Goal: Information Seeking & Learning: Learn about a topic

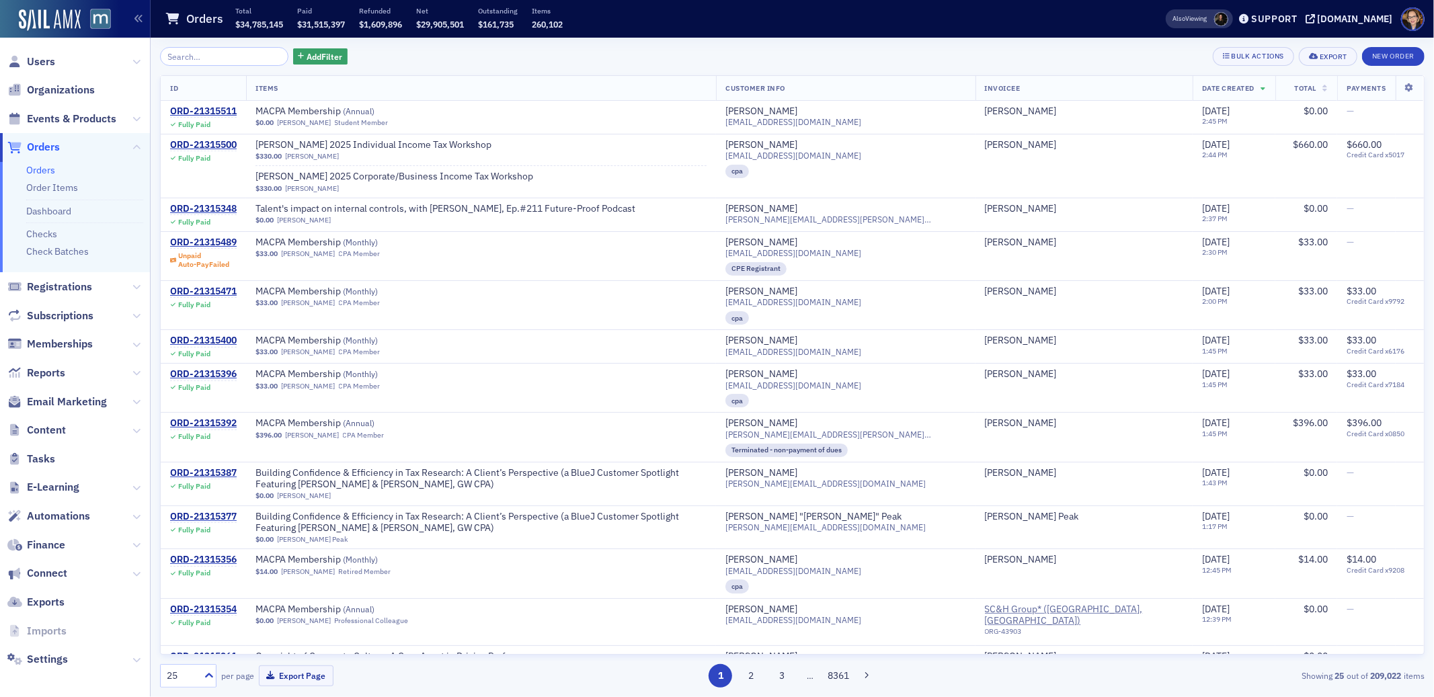
click at [42, 141] on span "Orders" at bounding box center [43, 147] width 33 height 15
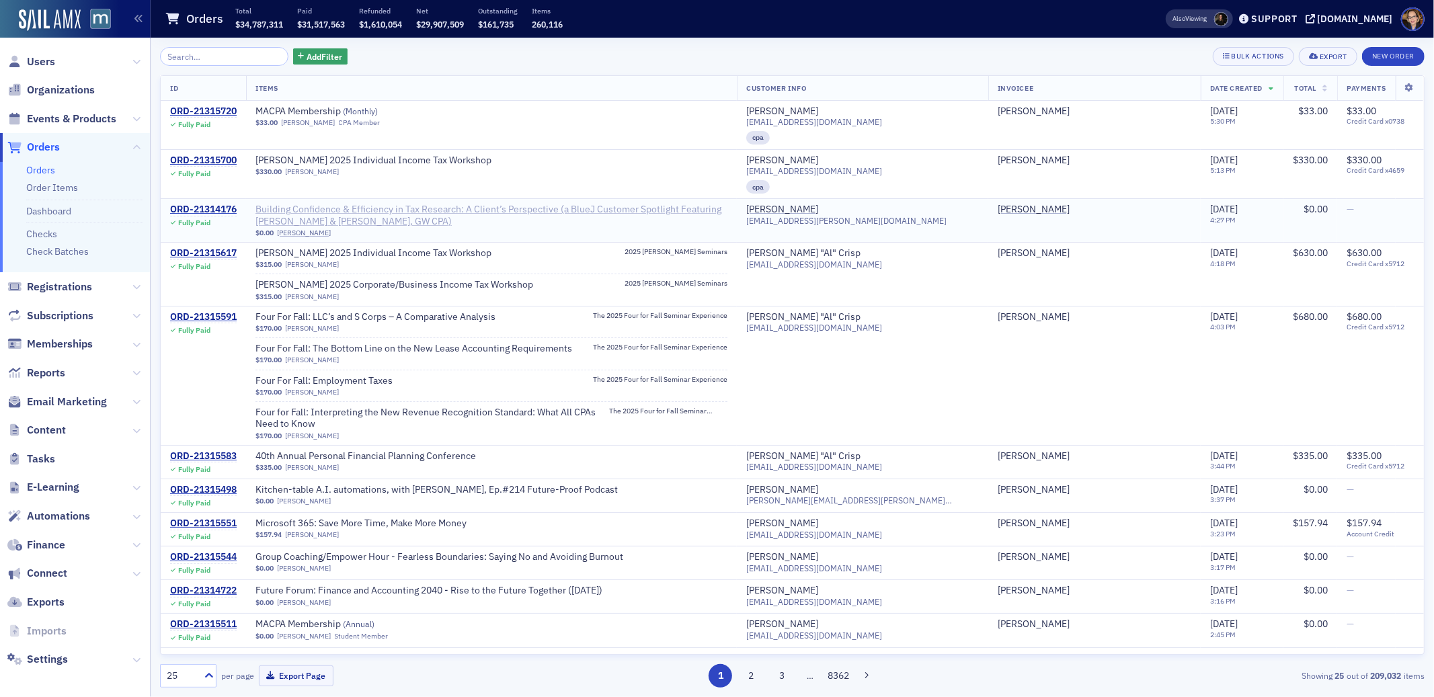
click at [502, 211] on span "Building Confidence & Efficiency in Tax Research: A Client’s Perspective (a Blu…" at bounding box center [491, 216] width 472 height 24
click at [62, 113] on span "Events & Products" at bounding box center [71, 119] width 89 height 15
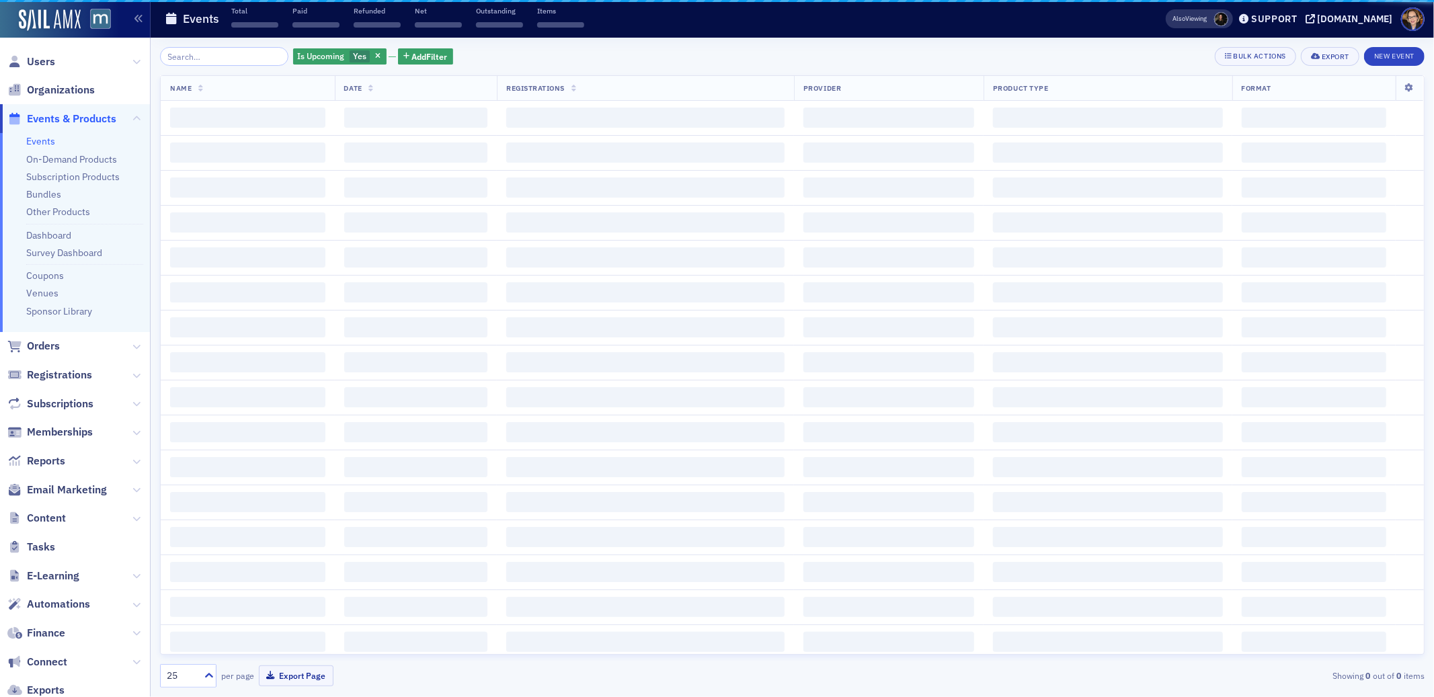
click at [222, 56] on input "search" at bounding box center [224, 56] width 128 height 19
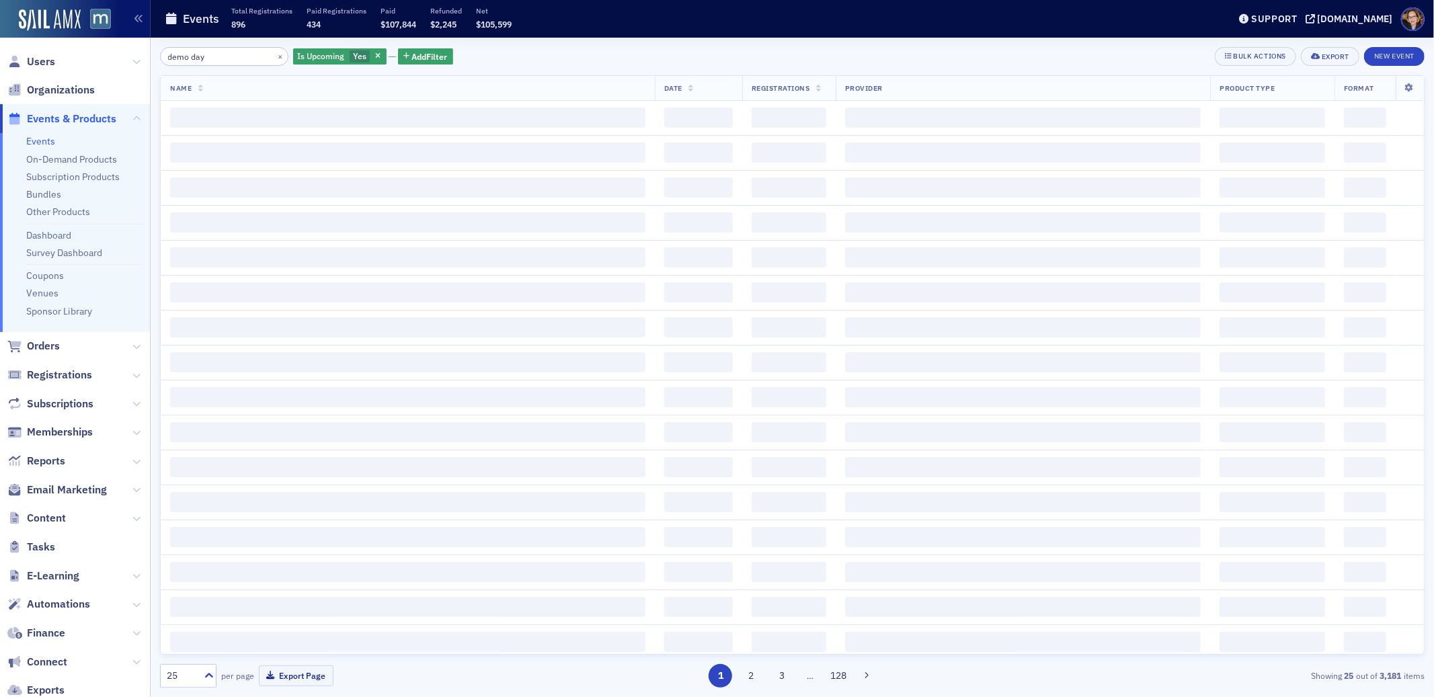
type input "demo day"
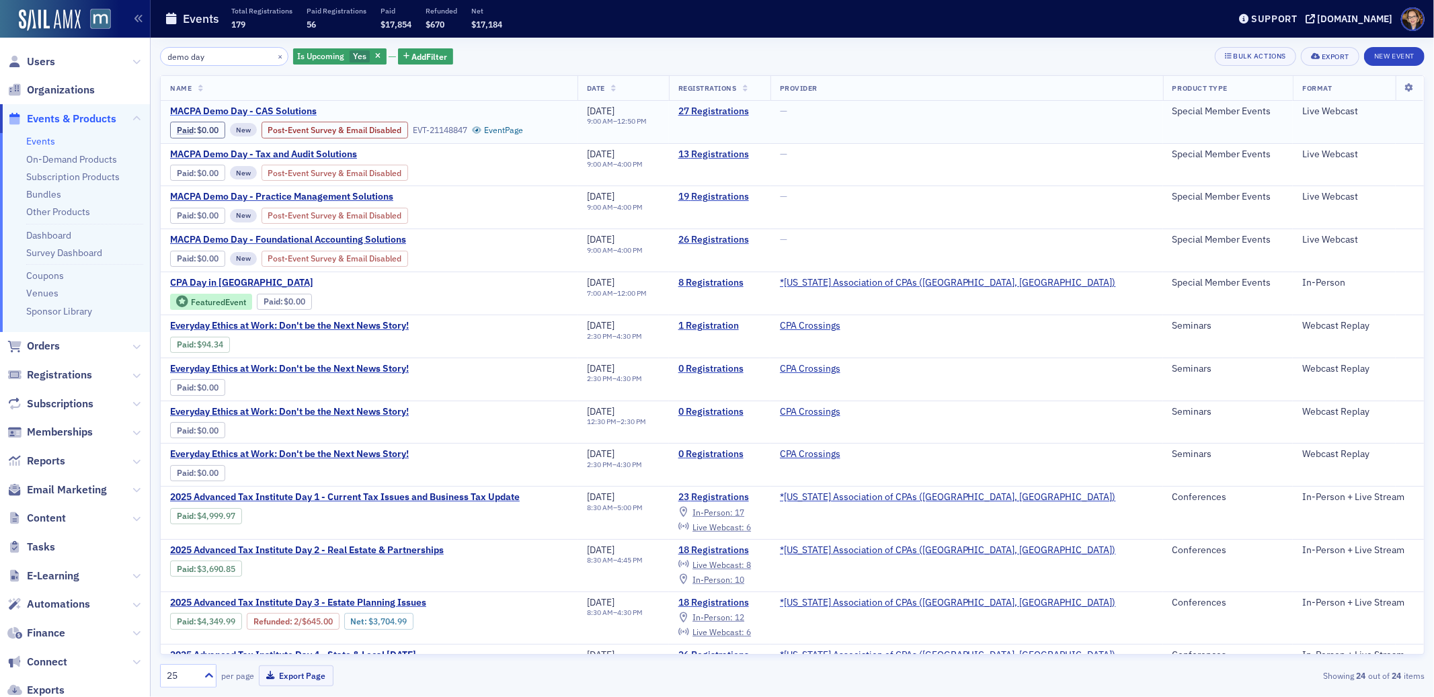
click at [286, 111] on span "MACPA Demo Day - CAS Solutions" at bounding box center [283, 112] width 226 height 12
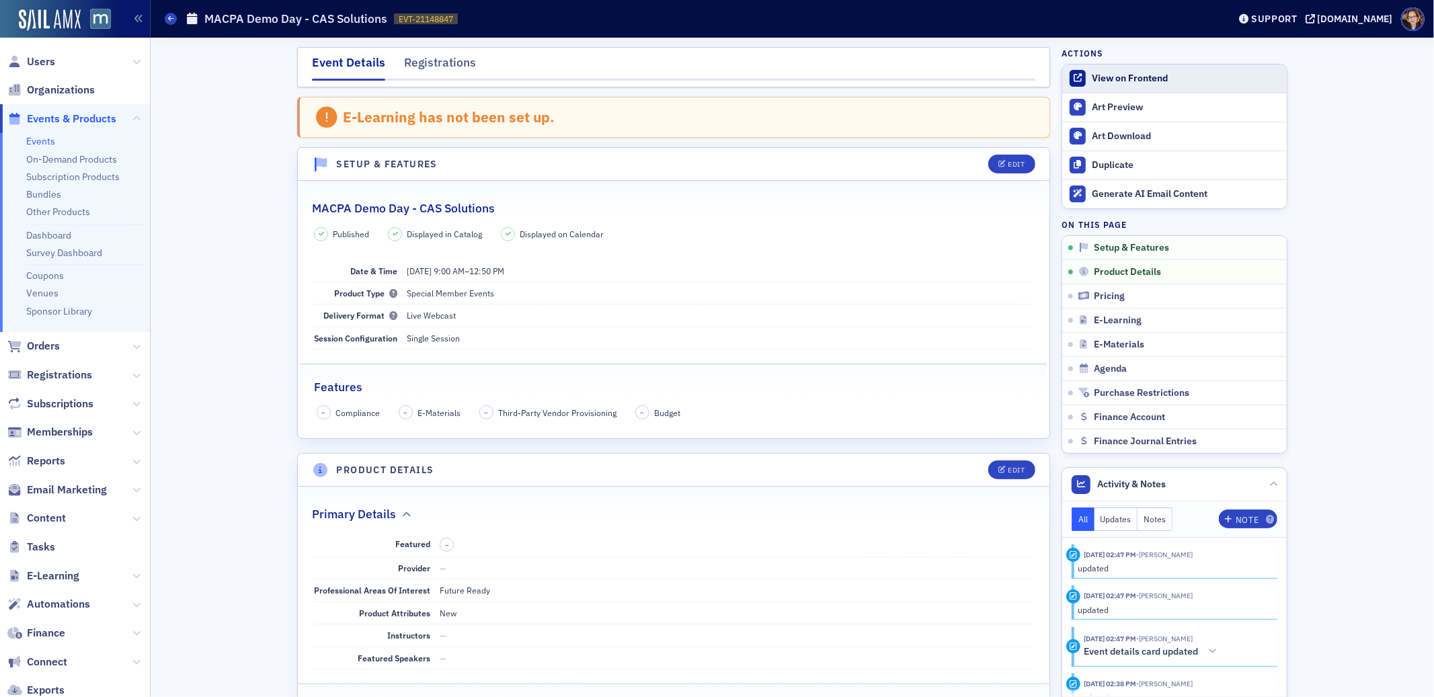
click at [1120, 76] on div "View on Frontend" at bounding box center [1186, 79] width 188 height 12
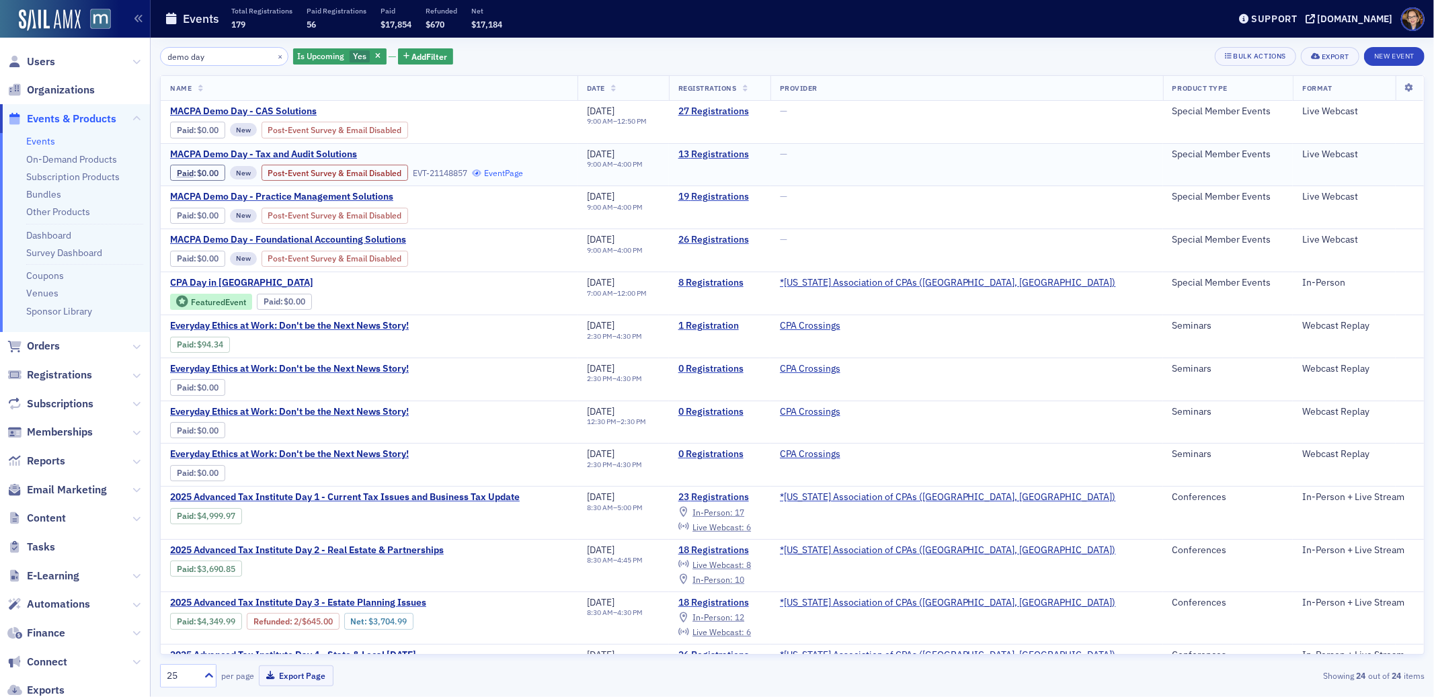
click at [521, 171] on link "Event Page" at bounding box center [497, 173] width 51 height 10
click at [46, 346] on span "Orders" at bounding box center [43, 346] width 33 height 15
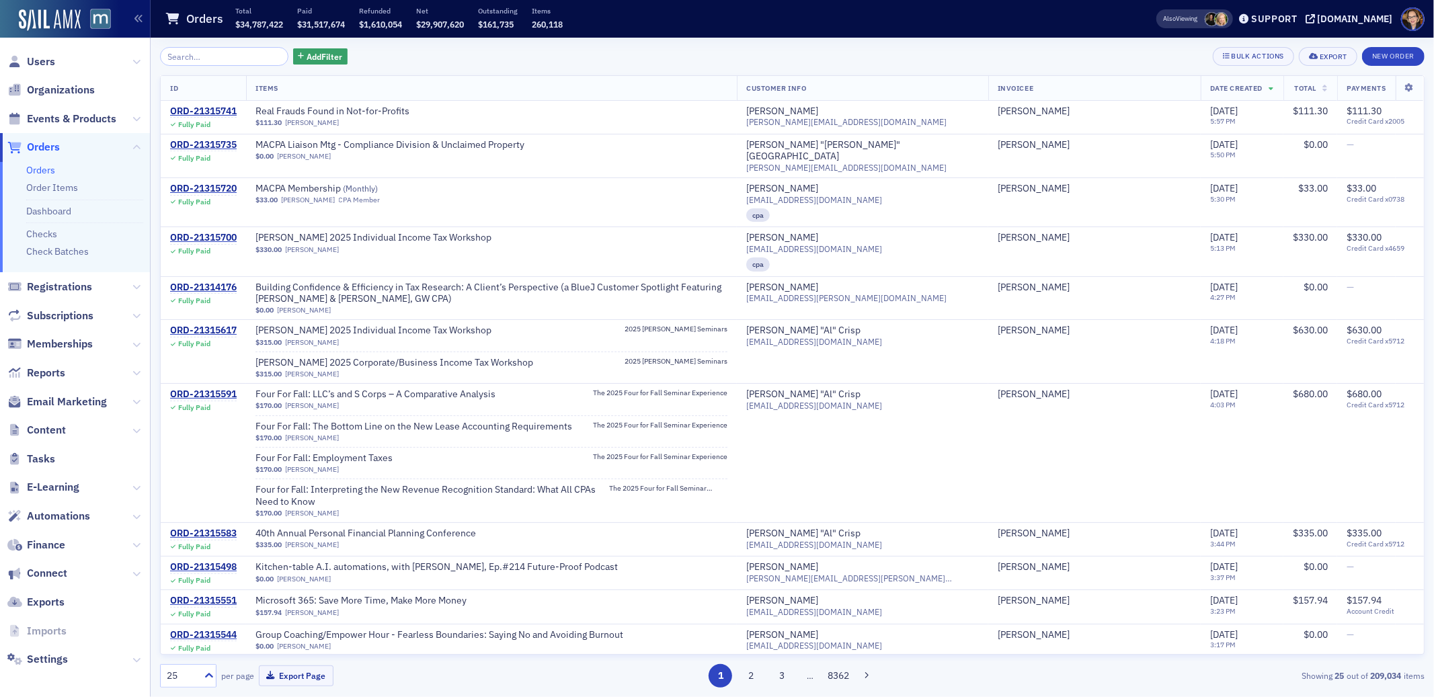
click at [51, 145] on span "Orders" at bounding box center [43, 147] width 33 height 15
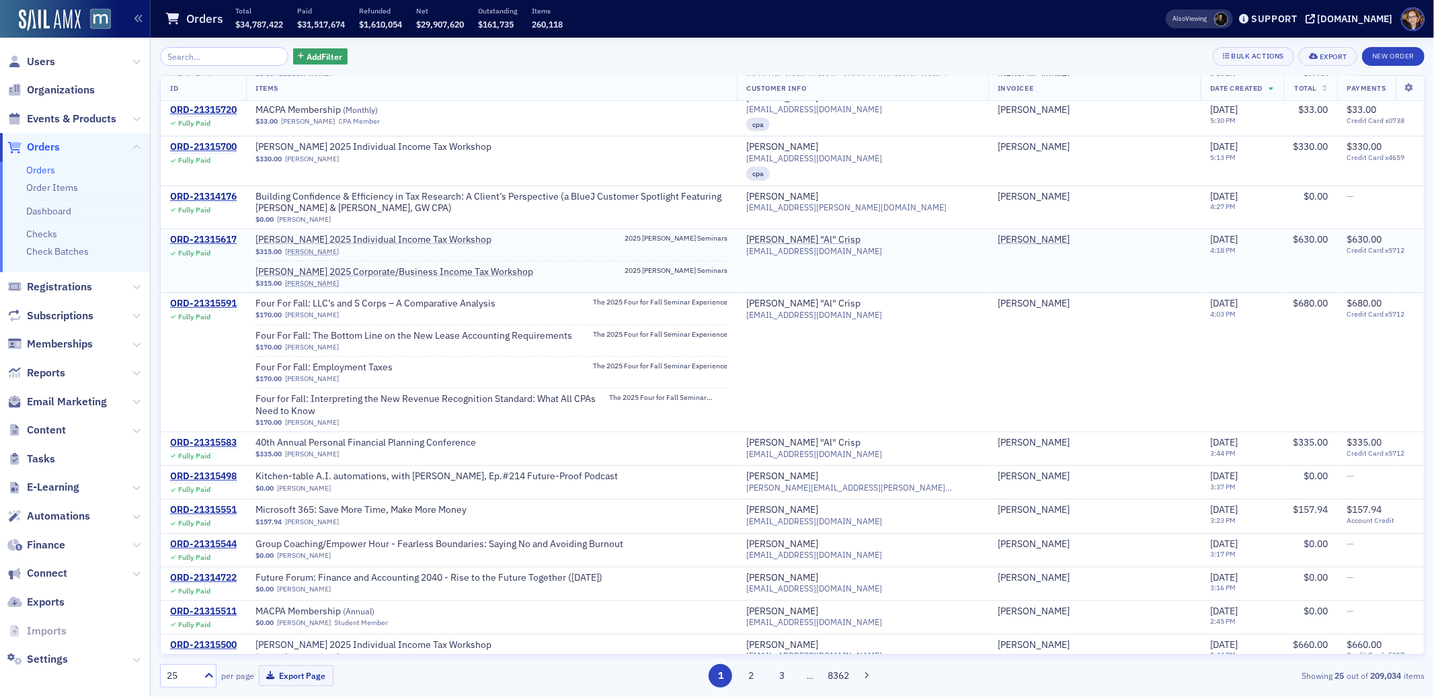
scroll to position [276, 0]
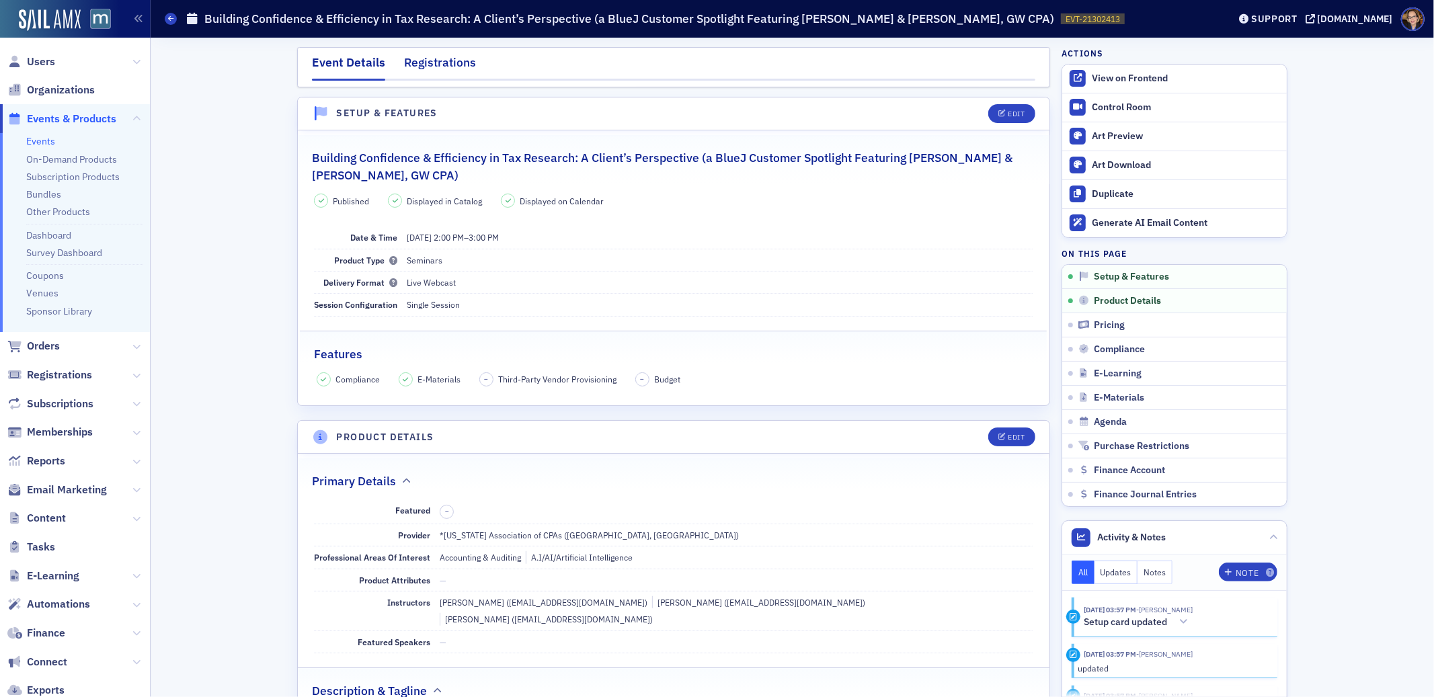
click at [434, 55] on div "Registrations" at bounding box center [440, 66] width 72 height 25
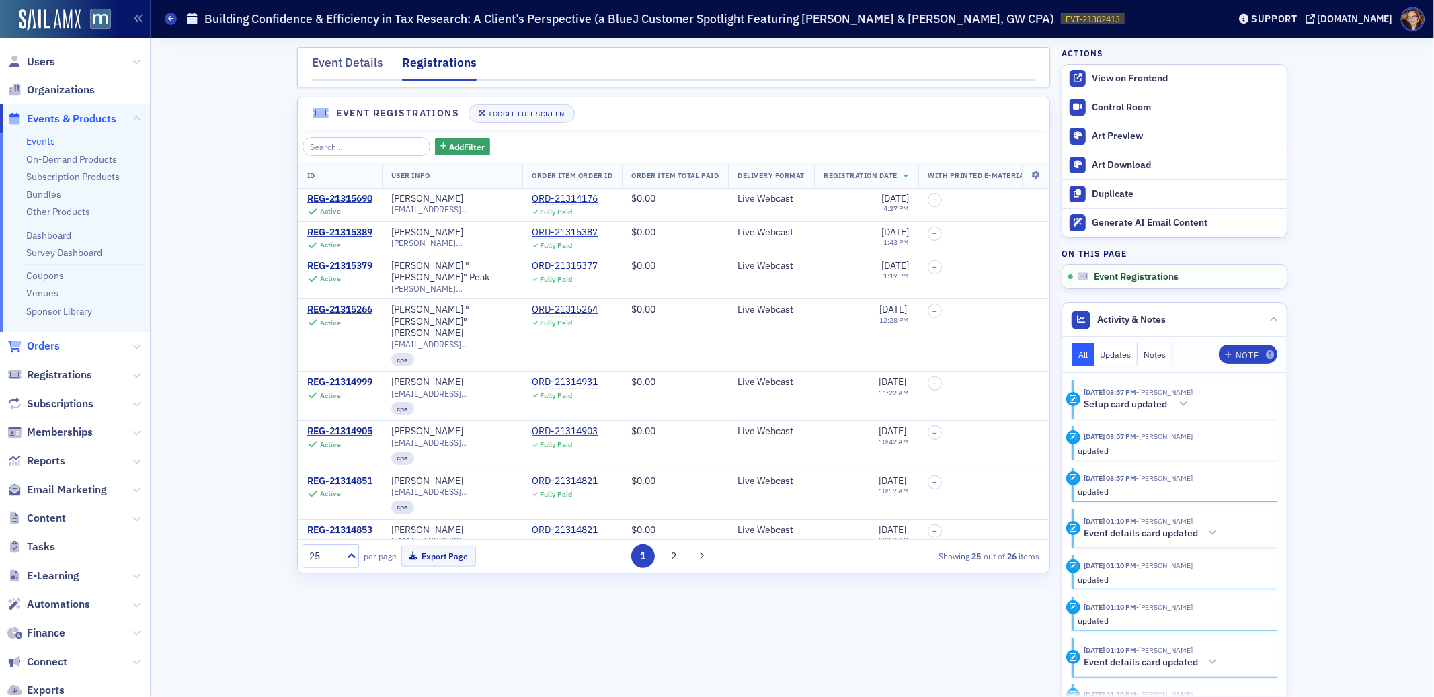
click at [41, 339] on span "Orders" at bounding box center [43, 346] width 33 height 15
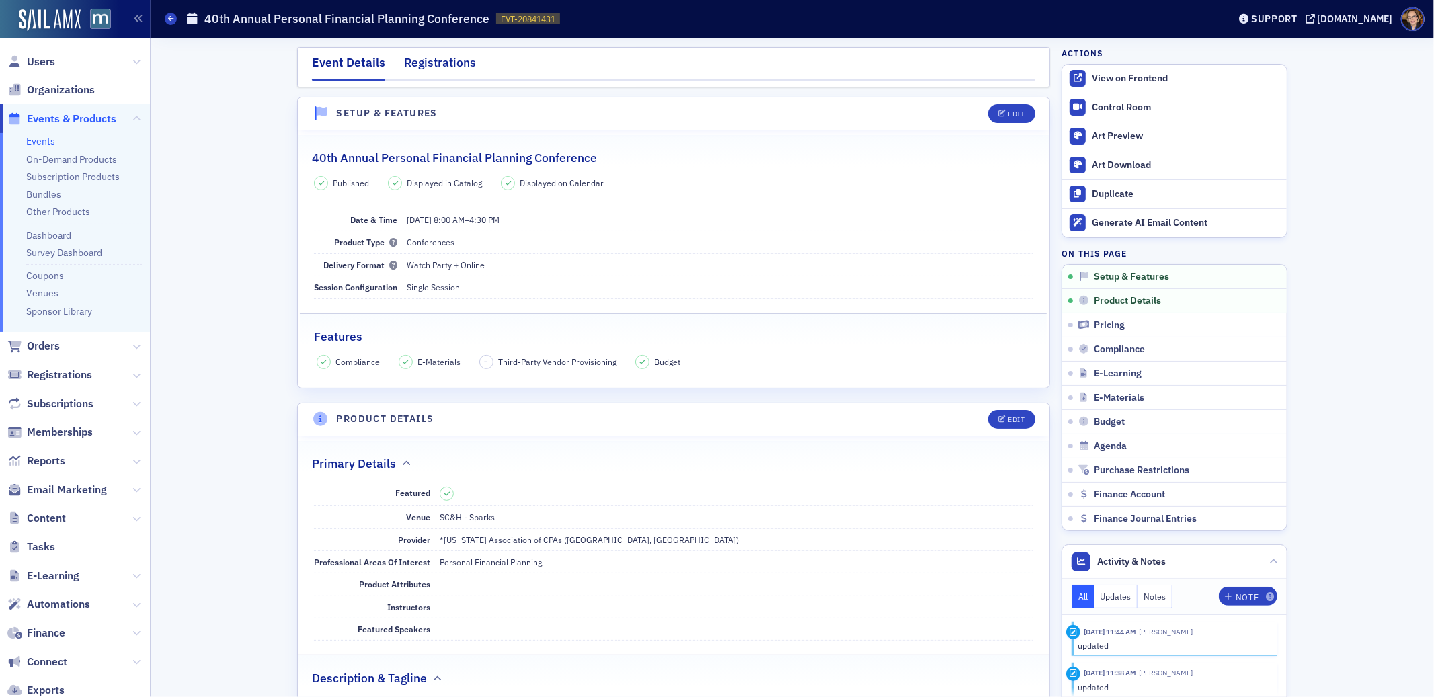
click at [461, 56] on div "Registrations" at bounding box center [440, 66] width 72 height 25
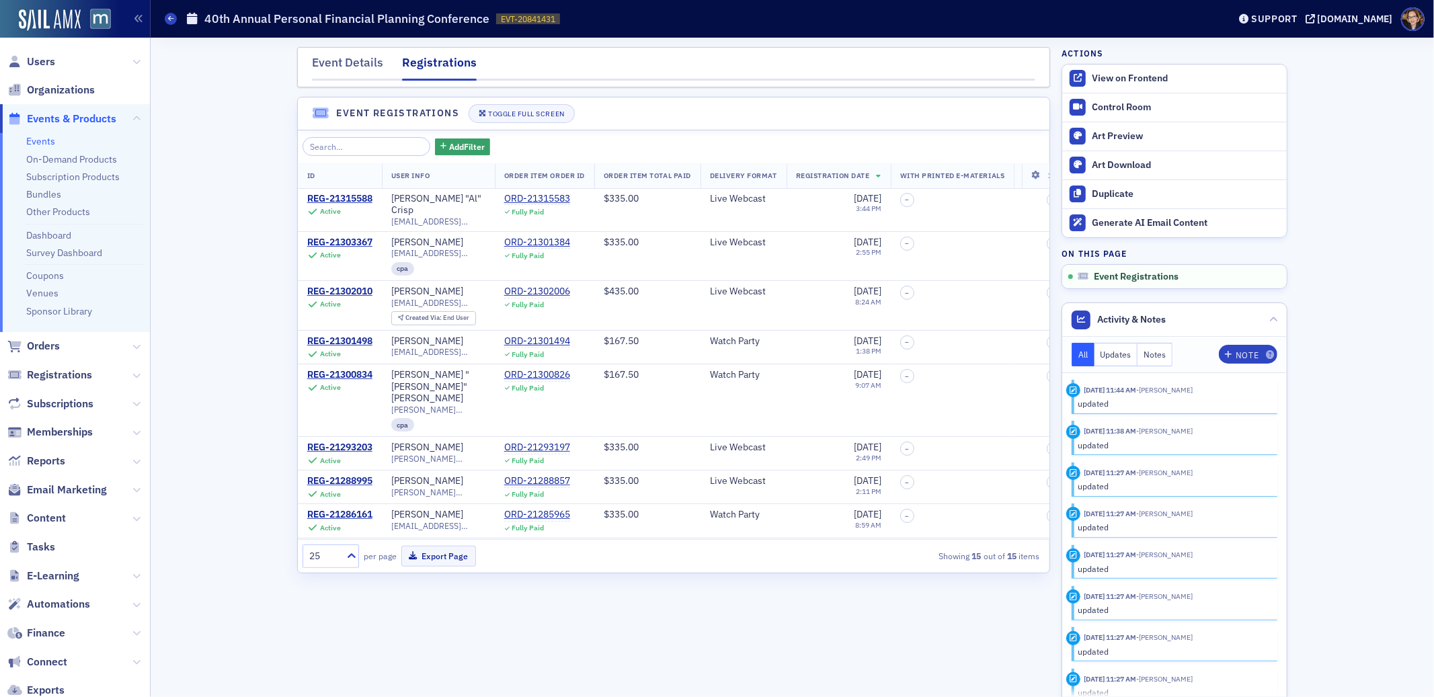
click at [28, 342] on span "Orders" at bounding box center [43, 346] width 33 height 15
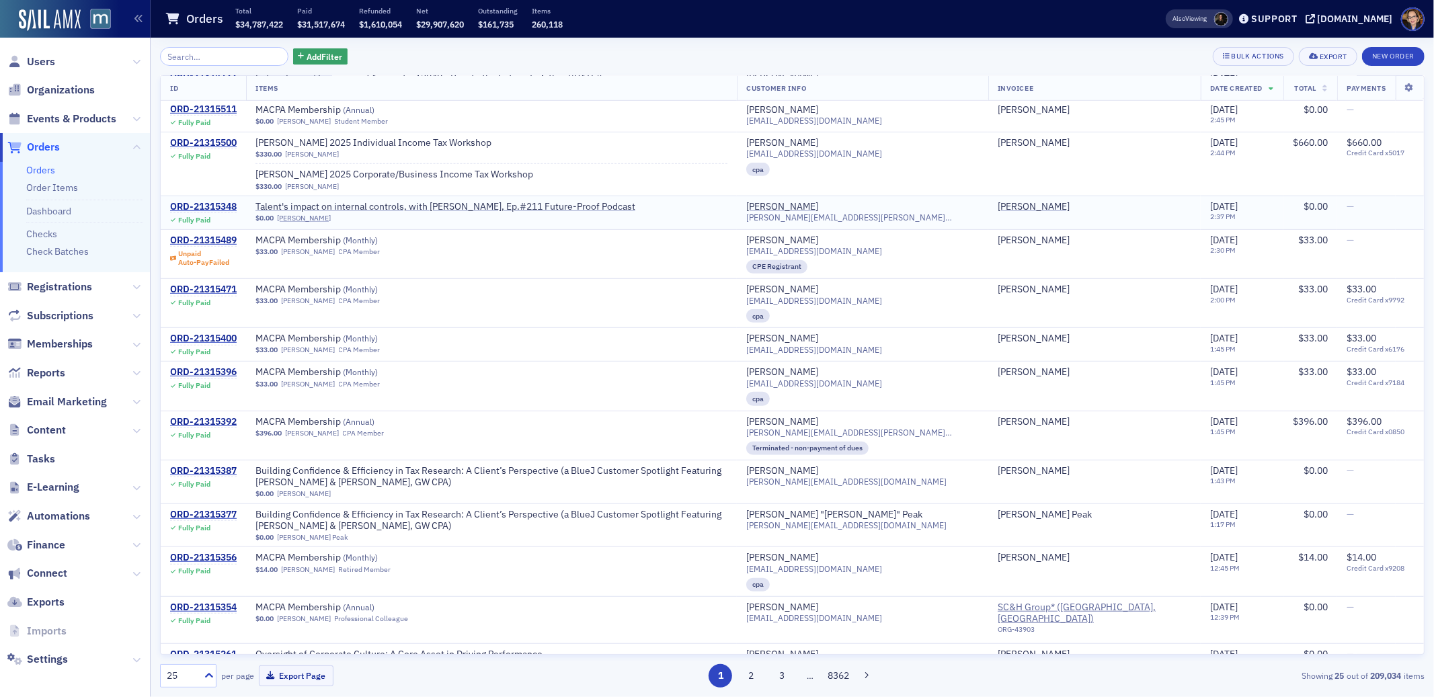
scroll to position [595, 0]
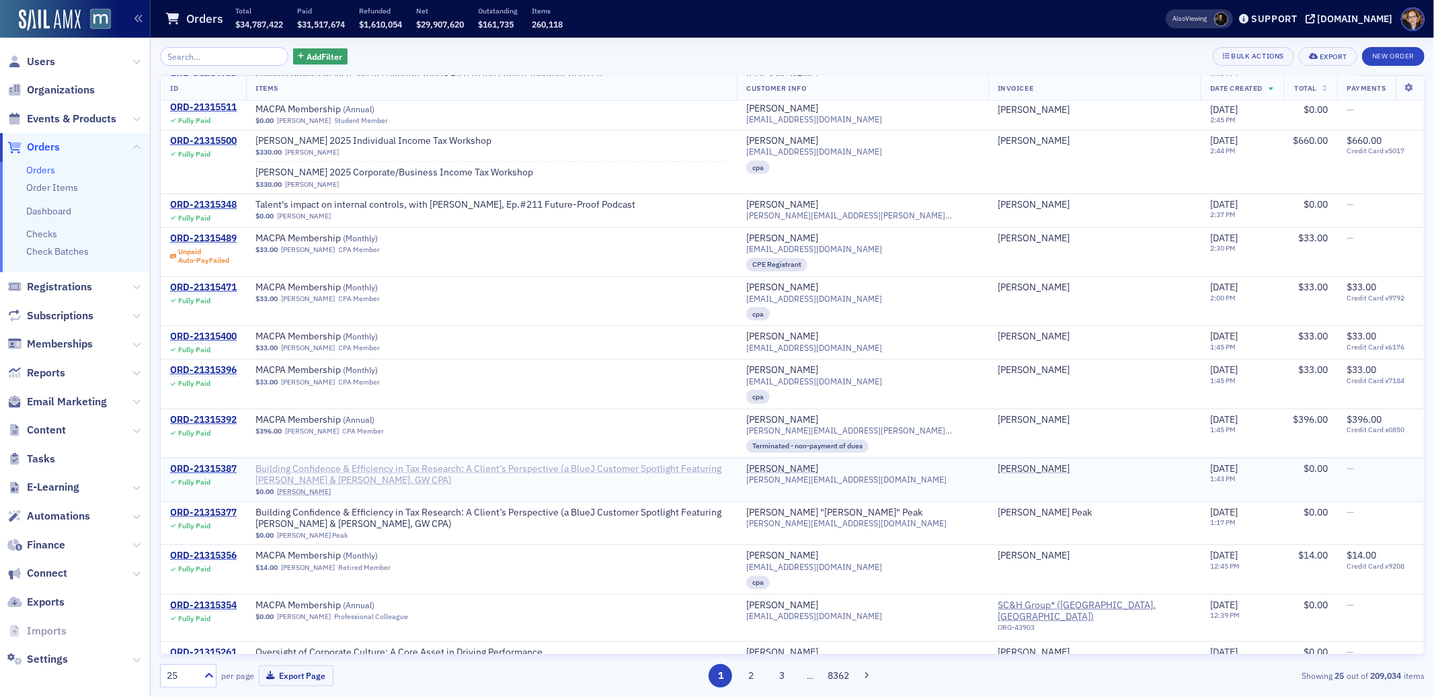
click at [727, 463] on span "Building Confidence & Efficiency in Tax Research: A Client’s Perspective (a Blu…" at bounding box center [491, 475] width 472 height 24
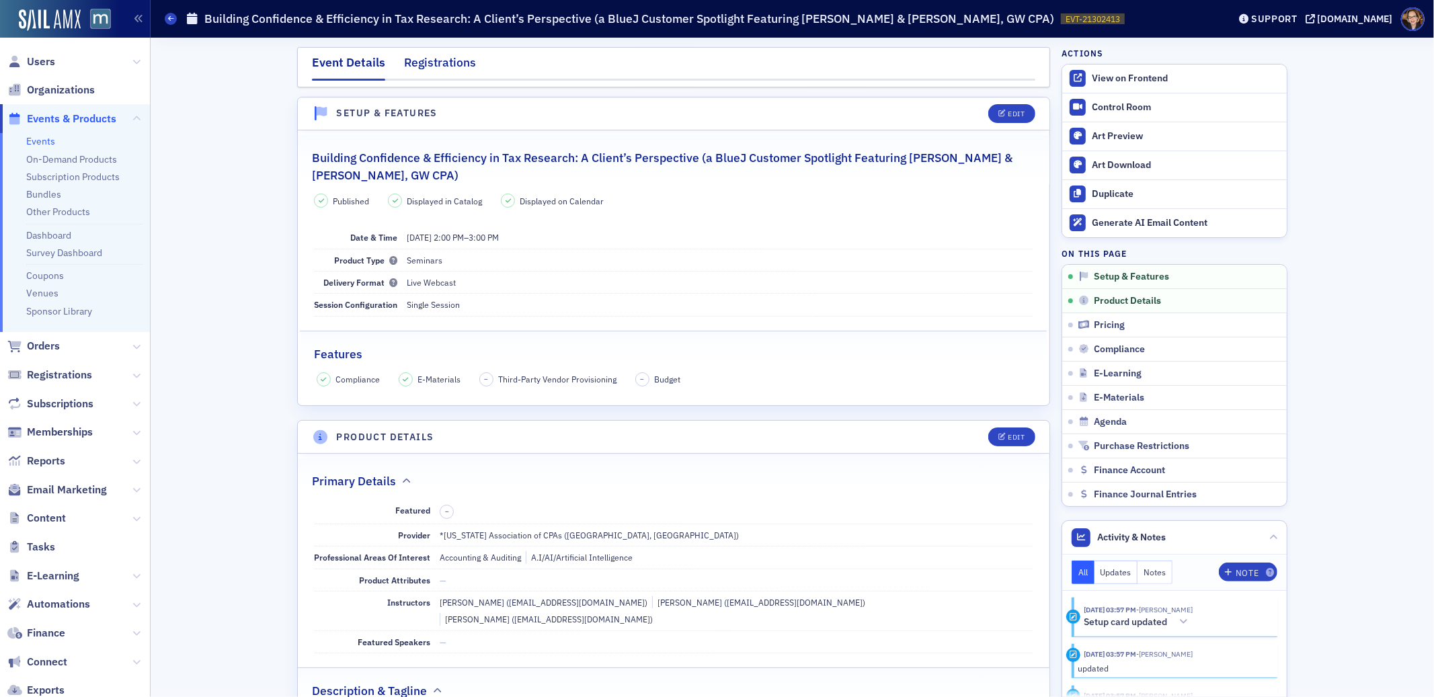
click at [435, 63] on div "Registrations" at bounding box center [440, 66] width 72 height 25
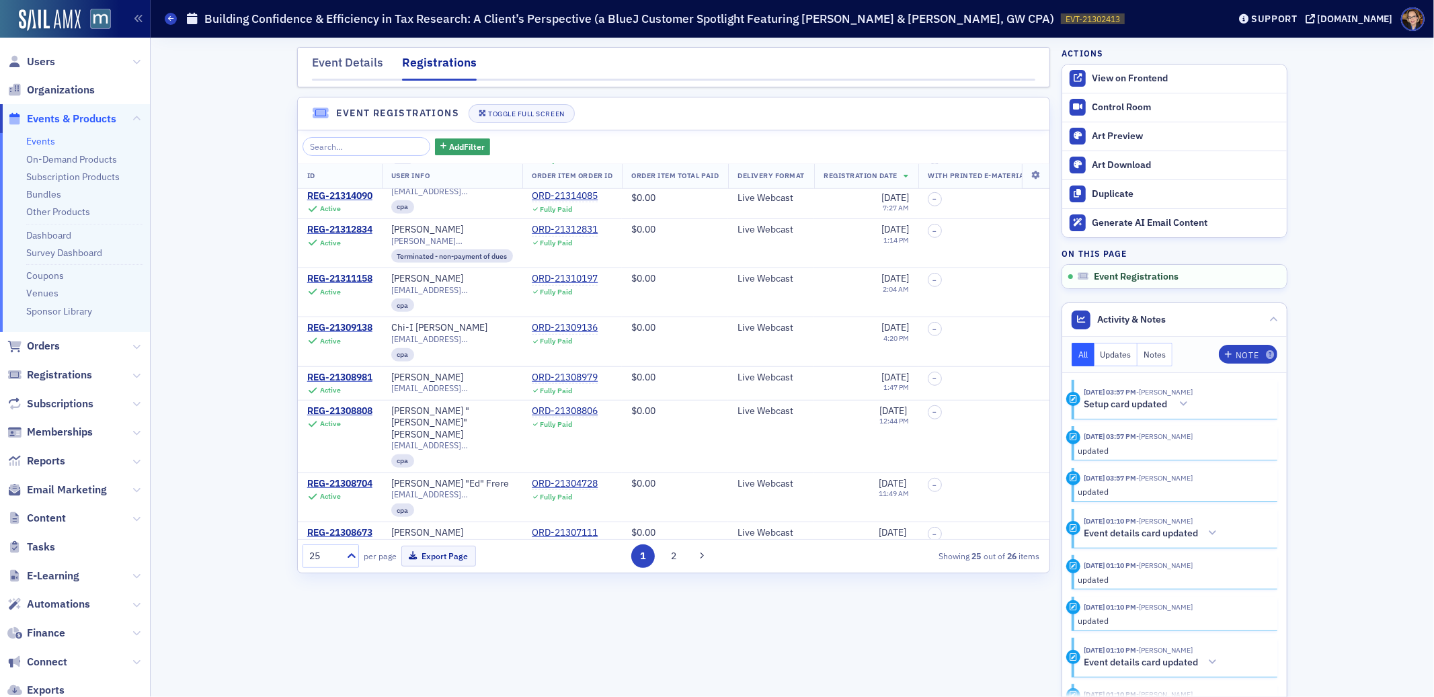
scroll to position [735, 0]
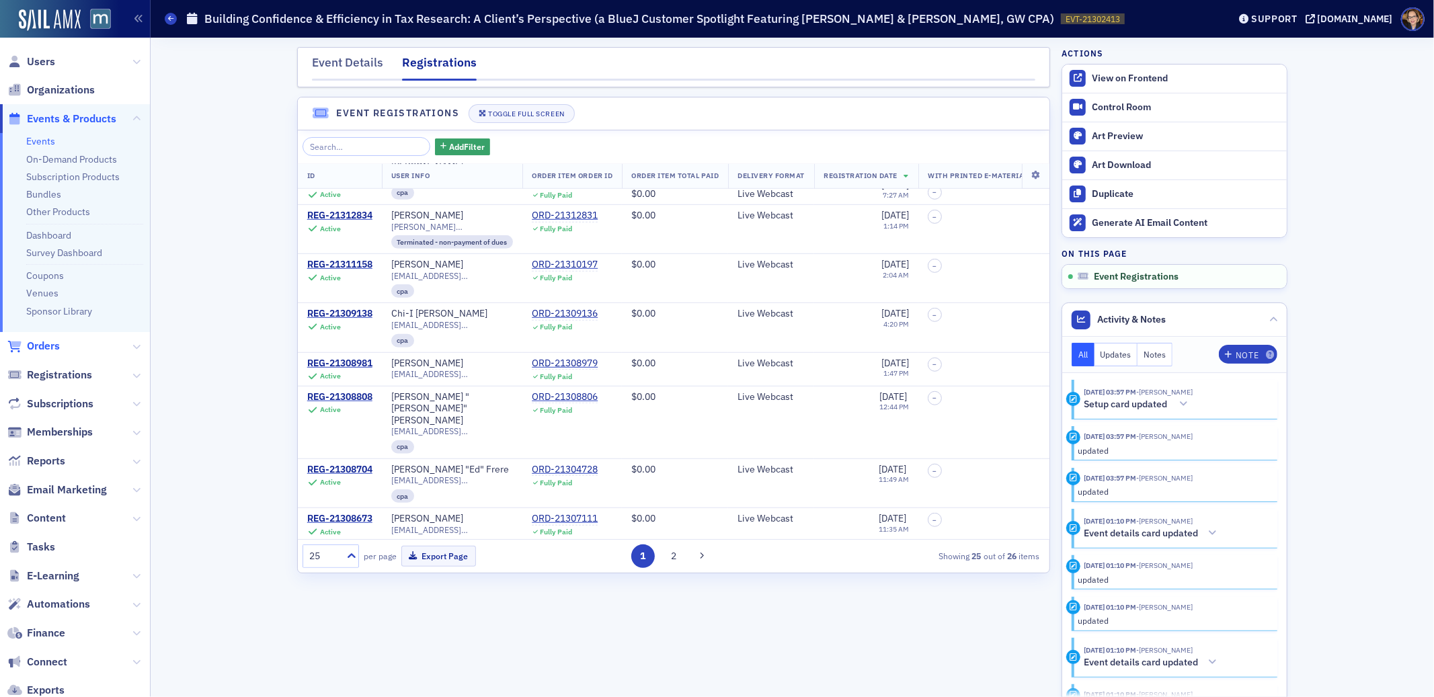
click at [38, 341] on span "Orders" at bounding box center [43, 346] width 33 height 15
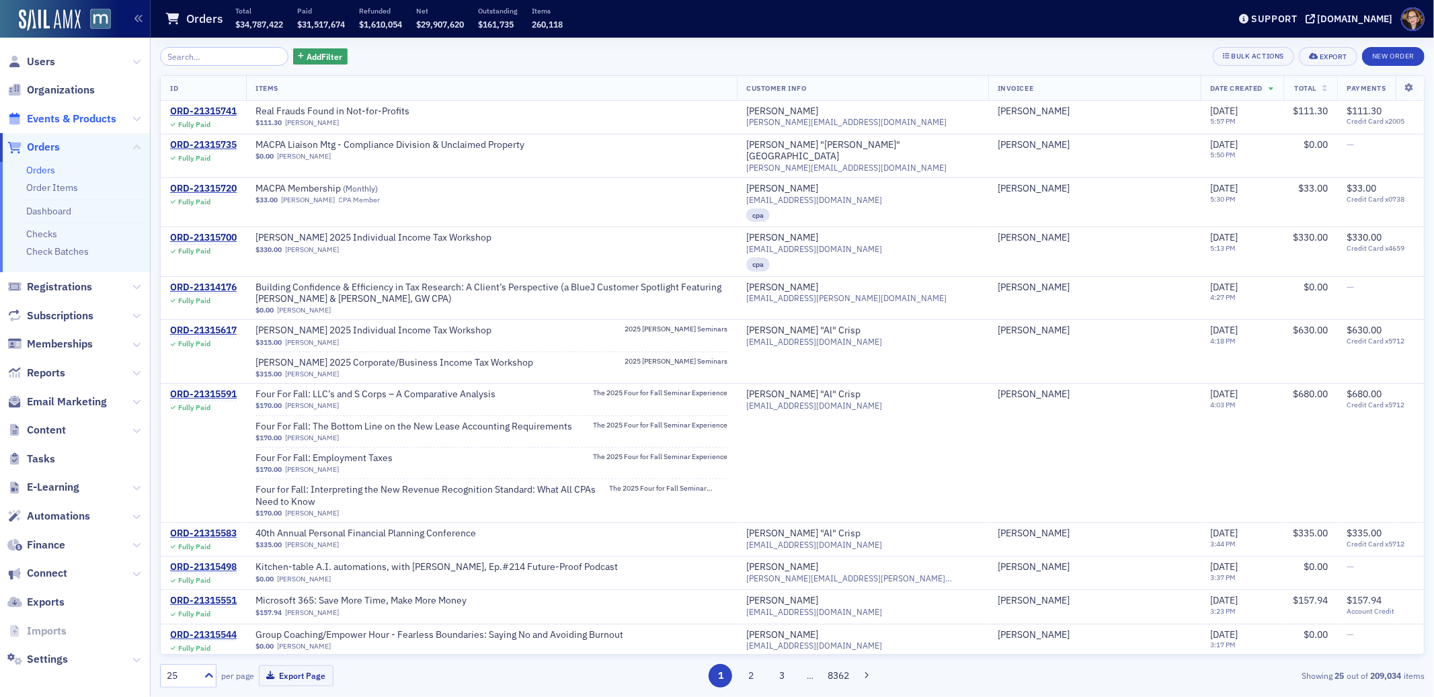
click at [55, 117] on span "Events & Products" at bounding box center [71, 119] width 89 height 15
click at [221, 58] on input "search" at bounding box center [224, 56] width 128 height 19
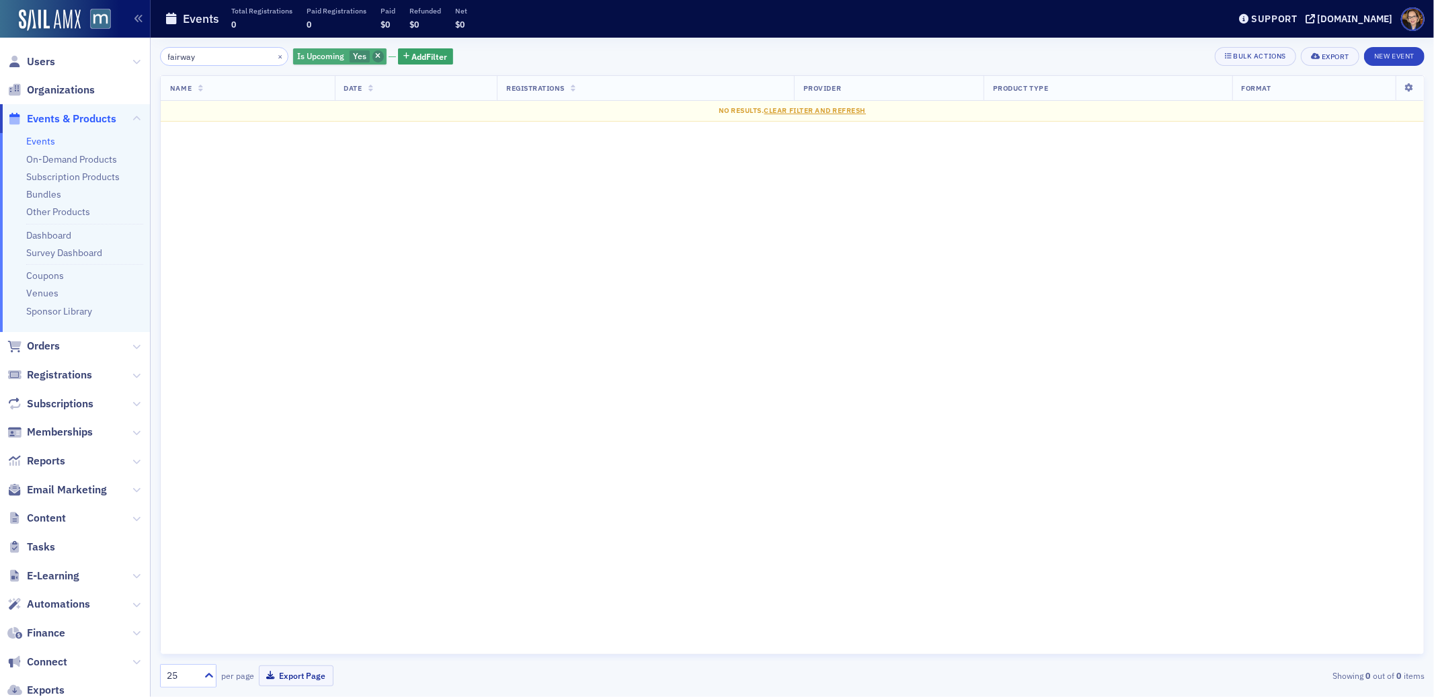
type input "fairway"
click at [372, 52] on span "button" at bounding box center [378, 56] width 12 height 12
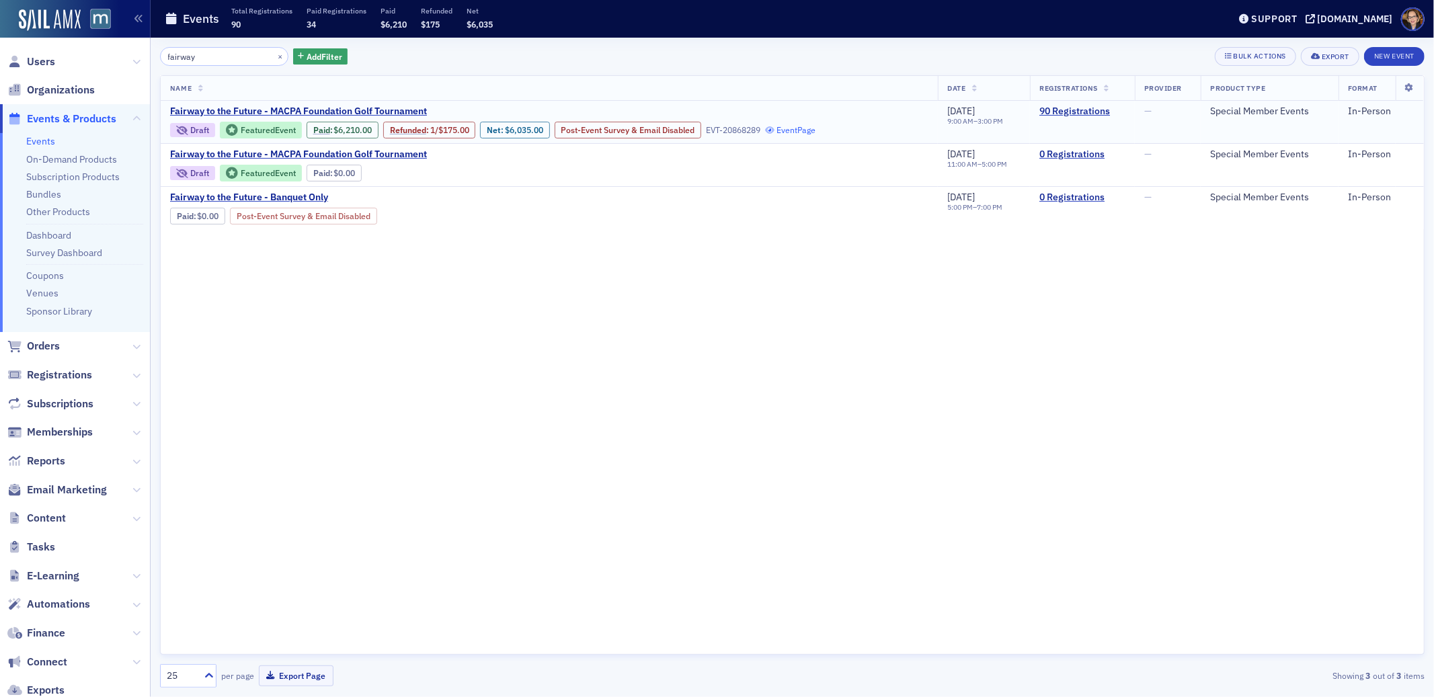
click at [816, 128] on link "Event Page" at bounding box center [790, 130] width 51 height 10
